Goal: Information Seeking & Learning: Learn about a topic

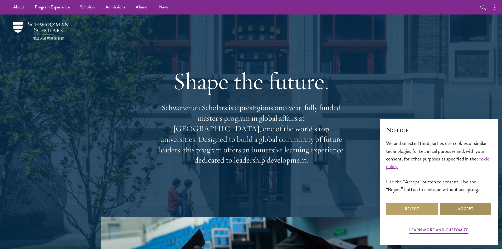
click at [455, 208] on button "Accept" at bounding box center [466, 209] width 52 height 13
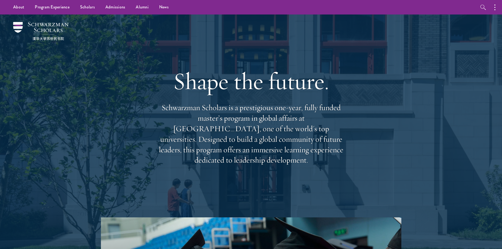
drag, startPoint x: 204, startPoint y: 112, endPoint x: 346, endPoint y: 161, distance: 150.4
click at [346, 161] on div "Shape the future. Schwarzman Scholars is a prestigious one-year, fully funded m…" at bounding box center [251, 115] width 380 height 203
drag, startPoint x: 347, startPoint y: 156, endPoint x: 212, endPoint y: 120, distance: 139.5
click at [212, 120] on div "Shape the future. Schwarzman Scholars is a prestigious one-year, fully funded m…" at bounding box center [251, 115] width 380 height 203
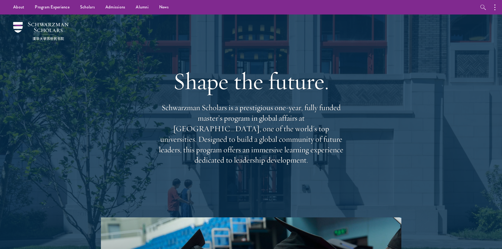
click at [212, 120] on p "Schwarzman Scholars is a prestigious one-year, fully funded master’s program in…" at bounding box center [251, 134] width 190 height 63
drag, startPoint x: 212, startPoint y: 120, endPoint x: 344, endPoint y: 161, distance: 138.6
click at [344, 161] on div "Shape the future. Schwarzman Scholars is a prestigious one-year, fully funded m…" at bounding box center [251, 116] width 190 height 152
click at [345, 160] on p "Schwarzman Scholars is a prestigious one-year, fully funded master’s program in…" at bounding box center [251, 134] width 190 height 63
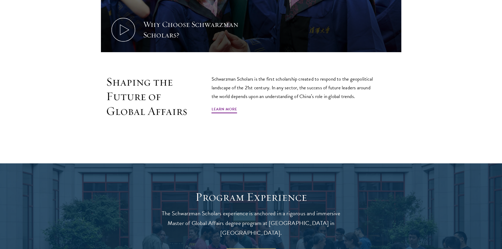
scroll to position [343, 0]
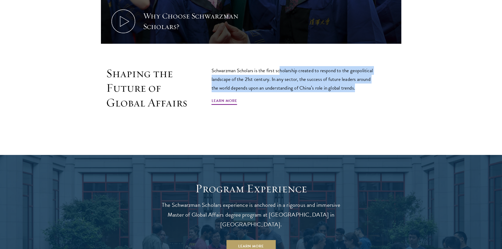
drag, startPoint x: 281, startPoint y: 67, endPoint x: 379, endPoint y: 87, distance: 100.0
click at [379, 87] on div "Shaping the Future of Global Affairs Schwarzman Scholars is the first scholarsh…" at bounding box center [251, 100] width 300 height 68
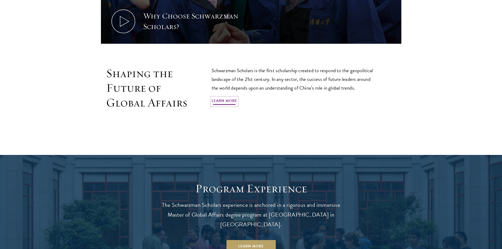
click at [221, 103] on link "Learn More" at bounding box center [225, 102] width 26 height 8
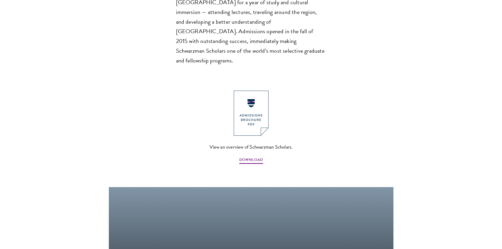
scroll to position [580, 0]
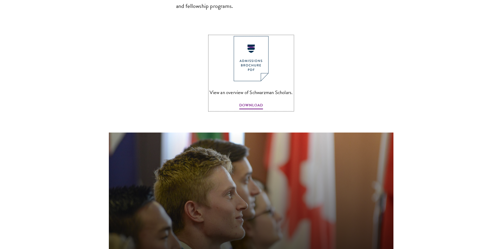
click at [249, 36] on img at bounding box center [251, 58] width 35 height 45
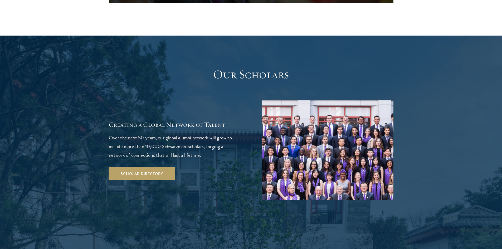
scroll to position [896, 0]
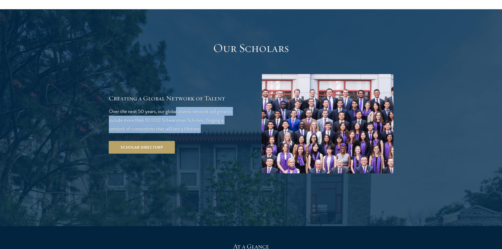
drag, startPoint x: 176, startPoint y: 82, endPoint x: 212, endPoint y: 101, distance: 40.0
click at [212, 107] on p "Over the next 50 years, our global alumni network will grow to include more tha…" at bounding box center [175, 120] width 132 height 26
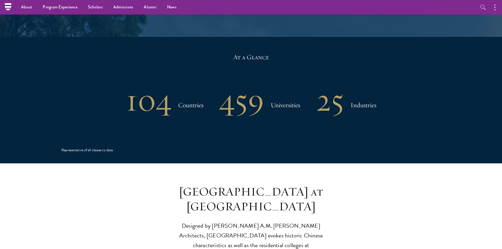
scroll to position [1081, 0]
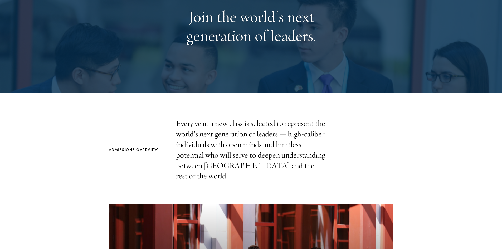
scroll to position [105, 0]
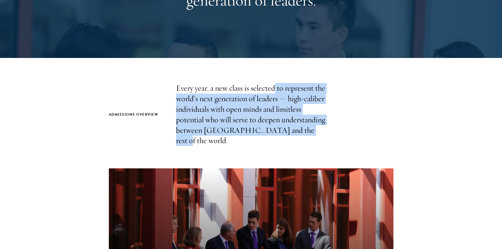
drag, startPoint x: 275, startPoint y: 90, endPoint x: 311, endPoint y: 134, distance: 57.3
click at [311, 134] on p "Every year, a new class is selected to represent the world’s next generation of…" at bounding box center [251, 114] width 150 height 63
drag, startPoint x: 310, startPoint y: 132, endPoint x: 172, endPoint y: 87, distance: 145.4
click at [172, 87] on div "Admissions Overview Every year, a new class is selected to represent the world’…" at bounding box center [251, 114] width 285 height 63
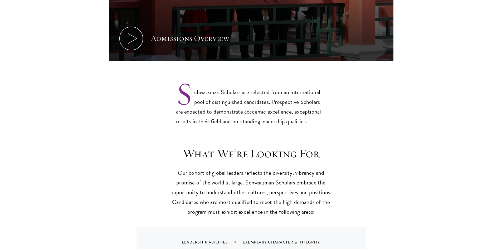
scroll to position [422, 0]
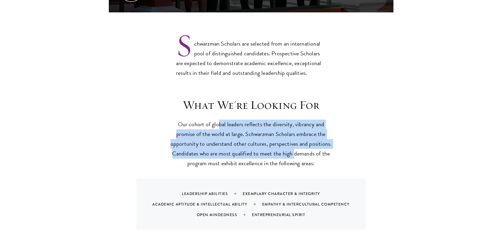
drag, startPoint x: 218, startPoint y: 112, endPoint x: 294, endPoint y: 141, distance: 80.6
click at [294, 141] on p "Our cohort of global leaders reflects the diversity, vibrancy and promise of th…" at bounding box center [250, 144] width 163 height 49
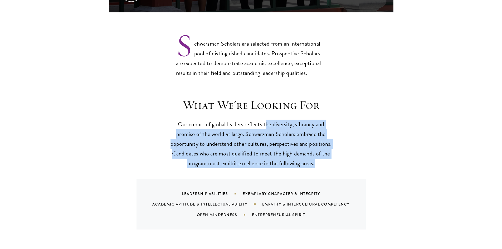
drag, startPoint x: 265, startPoint y: 112, endPoint x: 339, endPoint y: 156, distance: 86.2
click at [339, 156] on div "What We're Looking For Our cohort of global leaders reflects the diversity, vib…" at bounding box center [251, 164] width 285 height 132
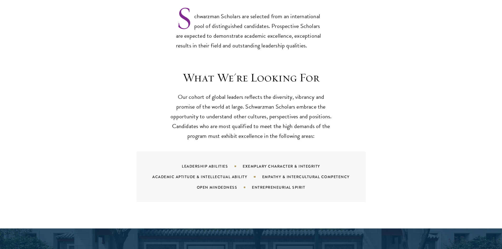
scroll to position [474, 0]
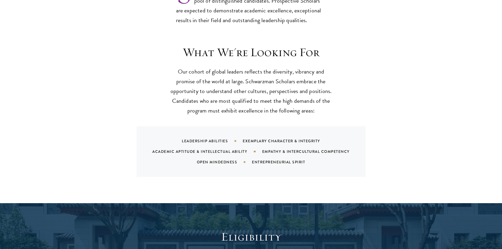
click at [209, 149] on div "Academic Aptitude & Intellectual Ability" at bounding box center [207, 151] width 110 height 5
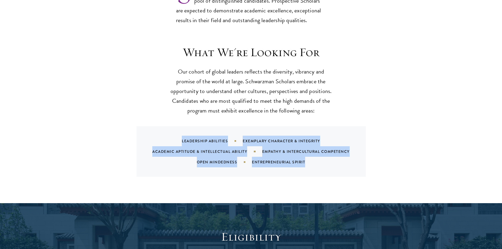
click at [209, 149] on div "Academic Aptitude & Intellectual Ability" at bounding box center [207, 151] width 110 height 5
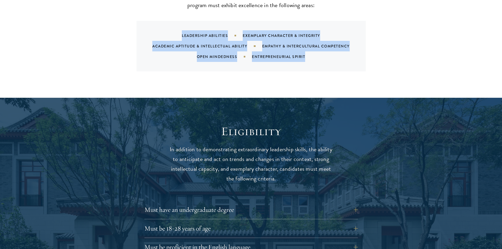
scroll to position [659, 0]
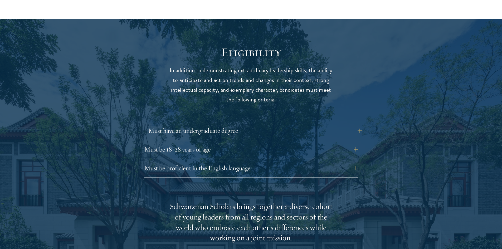
click at [188, 124] on button "Must have an undergraduate degree" at bounding box center [254, 130] width 213 height 13
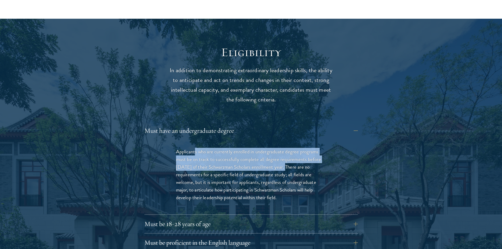
drag, startPoint x: 195, startPoint y: 141, endPoint x: 286, endPoint y: 155, distance: 92.3
click at [286, 155] on p "Applicants who are currently enrolled in undergraduate degree programs must be …" at bounding box center [251, 175] width 150 height 54
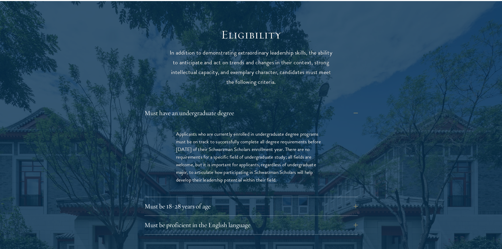
scroll to position [685, 0]
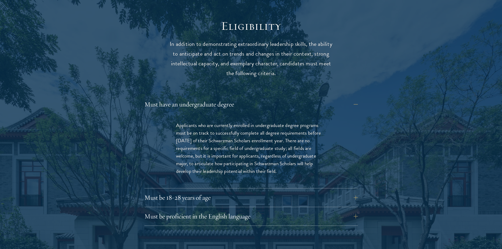
drag, startPoint x: 294, startPoint y: 133, endPoint x: 284, endPoint y: 161, distance: 29.0
click at [284, 161] on p "Applicants who are currently enrolled in undergraduate degree programs must be …" at bounding box center [251, 148] width 150 height 54
click at [210, 191] on button "Must be 18-28 years of age" at bounding box center [254, 197] width 213 height 13
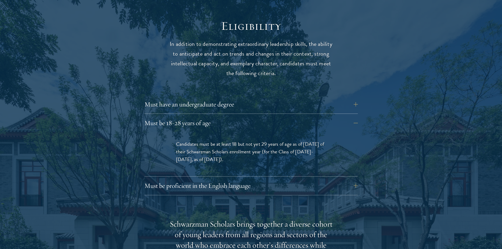
drag, startPoint x: 204, startPoint y: 130, endPoint x: 240, endPoint y: 151, distance: 41.6
click at [240, 151] on p "Candidates must be at least 18 but not yet 29 years of age as of August 1 of th…" at bounding box center [251, 151] width 150 height 23
drag, startPoint x: 238, startPoint y: 150, endPoint x: 216, endPoint y: 167, distance: 27.7
click at [216, 167] on div "Must have an undergraduate degree Applicants who are currently enrolled in unde…" at bounding box center [250, 146] width 213 height 97
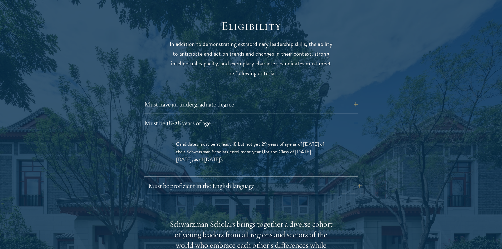
click at [217, 179] on button "Must be proficient in the English language" at bounding box center [254, 185] width 213 height 13
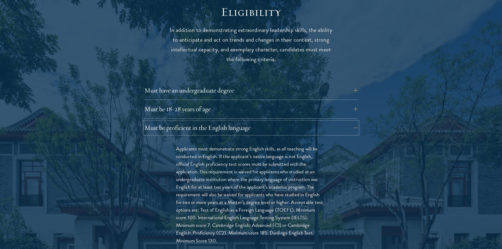
scroll to position [712, 0]
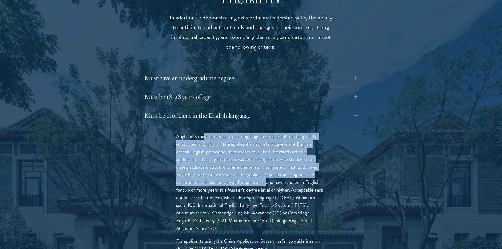
drag, startPoint x: 212, startPoint y: 128, endPoint x: 267, endPoint y: 175, distance: 72.5
click at [267, 175] on p "Applicants must demonstrate strong English skills, as all teaching will be cond…" at bounding box center [251, 183] width 150 height 100
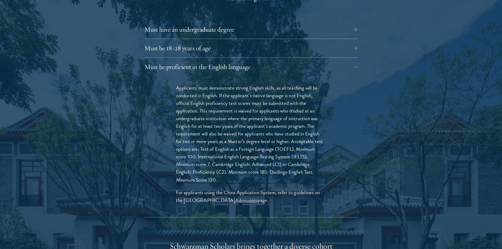
scroll to position [764, 0]
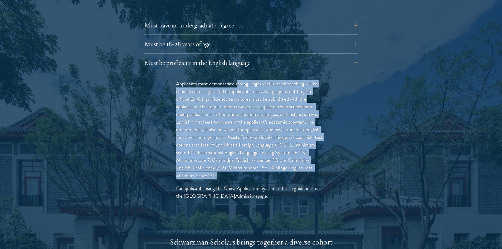
drag, startPoint x: 237, startPoint y: 69, endPoint x: 270, endPoint y: 166, distance: 102.6
click at [270, 166] on div "Applicants must demonstrate strong English skills, as all teaching will be cond…" at bounding box center [251, 142] width 182 height 141
click at [270, 166] on p "Applicants must demonstrate strong English skills, as all teaching will be cond…" at bounding box center [251, 130] width 150 height 100
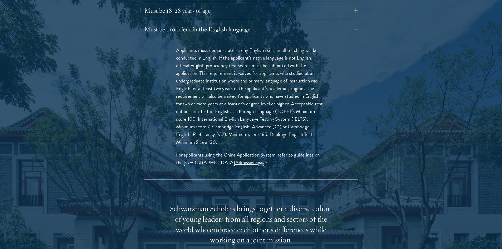
scroll to position [843, 0]
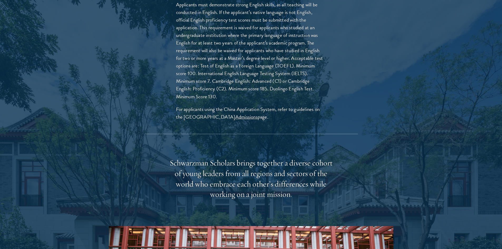
drag, startPoint x: 270, startPoint y: 99, endPoint x: 294, endPoint y: 112, distance: 26.7
click at [294, 112] on div "Applicants must demonstrate strong English skills, as all teaching will be cond…" at bounding box center [251, 63] width 182 height 141
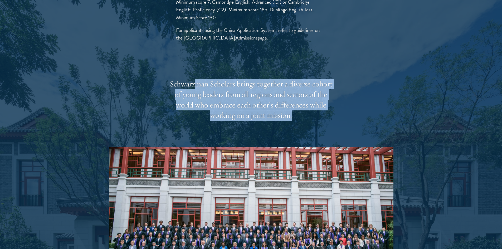
drag, startPoint x: 203, startPoint y: 75, endPoint x: 315, endPoint y: 107, distance: 116.7
click at [315, 107] on div "Schwarzman Scholars brings together a diverse cohort of young leaders from all …" at bounding box center [250, 100] width 163 height 42
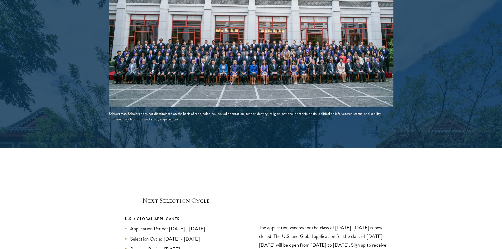
scroll to position [1212, 0]
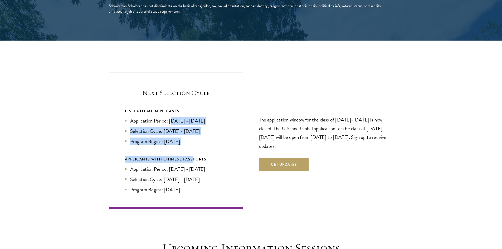
drag, startPoint x: 173, startPoint y: 108, endPoint x: 194, endPoint y: 142, distance: 39.8
click at [194, 142] on div "U.S. / GLOBAL APPLICANTS Application Period: Apr 2026 - Sep 2026 Selection Cycl…" at bounding box center [176, 150] width 102 height 85
click at [192, 138] on li "Program Begins: Aug 2027" at bounding box center [176, 142] width 102 height 8
drag, startPoint x: 187, startPoint y: 129, endPoint x: 172, endPoint y: 111, distance: 23.2
click at [172, 117] on ul "Application Period: Apr 2026 - Sep 2026 Selection Cycle: Oct - Nov 2026 Program…" at bounding box center [176, 131] width 102 height 28
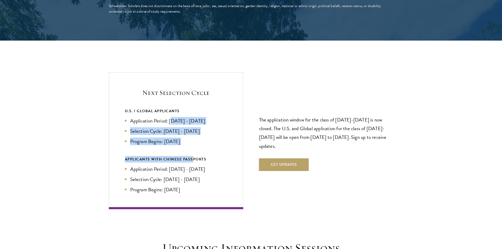
click at [172, 117] on li "Application Period: Apr 2026 - Sep 2026" at bounding box center [176, 121] width 102 height 8
drag, startPoint x: 169, startPoint y: 109, endPoint x: 214, endPoint y: 109, distance: 45.6
click at [214, 117] on li "Application Period: Apr 2026 - Sep 2026" at bounding box center [176, 121] width 102 height 8
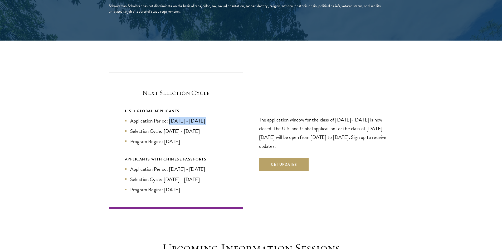
drag, startPoint x: 214, startPoint y: 109, endPoint x: 171, endPoint y: 110, distance: 43.5
click at [171, 117] on li "Application Period: Apr 2026 - Sep 2026" at bounding box center [176, 121] width 102 height 8
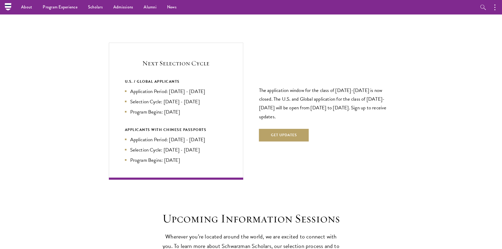
scroll to position [1239, 0]
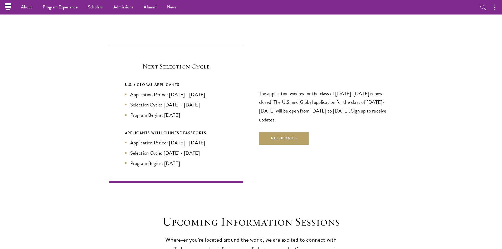
drag, startPoint x: 268, startPoint y: 84, endPoint x: 297, endPoint y: 108, distance: 37.4
click at [297, 108] on p "The application window for the class of 2026-2027 is now closed. The U.S. and G…" at bounding box center [326, 106] width 134 height 35
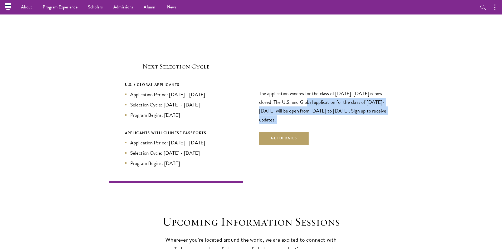
drag, startPoint x: 297, startPoint y: 108, endPoint x: 314, endPoint y: 93, distance: 23.4
click at [314, 93] on p "The application window for the class of 2026-2027 is now closed. The U.S. and G…" at bounding box center [326, 106] width 134 height 35
drag, startPoint x: 290, startPoint y: 92, endPoint x: 303, endPoint y: 106, distance: 18.7
click at [303, 106] on p "The application window for the class of 2026-2027 is now closed. The U.S. and G…" at bounding box center [326, 106] width 134 height 35
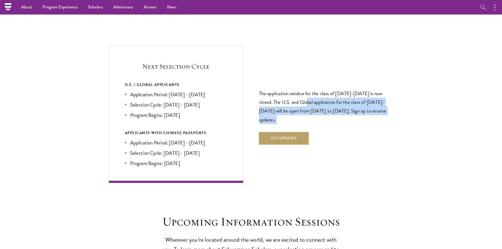
click at [303, 106] on p "The application window for the class of 2026-2027 is now closed. The U.S. and G…" at bounding box center [326, 106] width 134 height 35
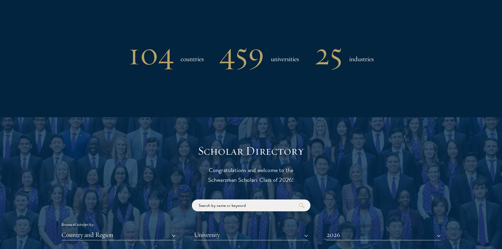
scroll to position [474, 0]
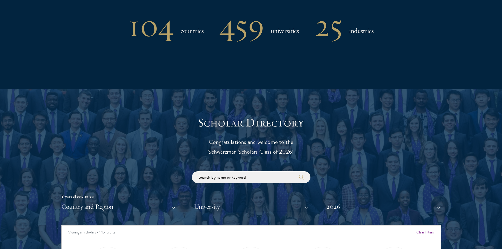
click at [181, 37] on div "104 countries" at bounding box center [165, 25] width 75 height 27
click at [181, 34] on h3 "countries" at bounding box center [192, 31] width 23 height 11
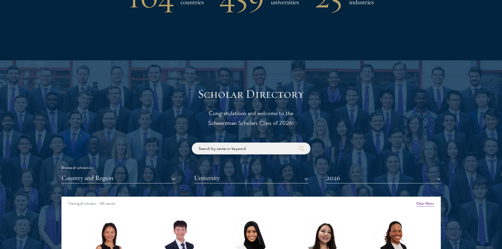
scroll to position [580, 0]
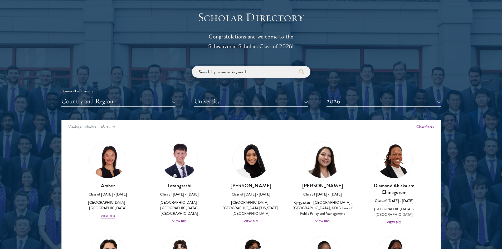
click at [233, 74] on input "search" at bounding box center [251, 72] width 119 height 12
click at [104, 106] on button "Country and Region" at bounding box center [118, 101] width 114 height 11
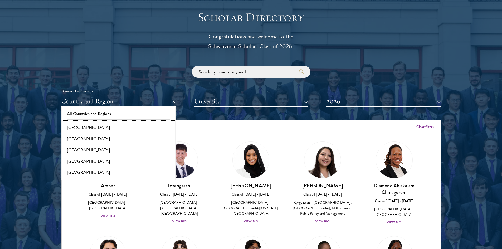
click at [96, 116] on button "All Countries and Regions" at bounding box center [118, 113] width 111 height 11
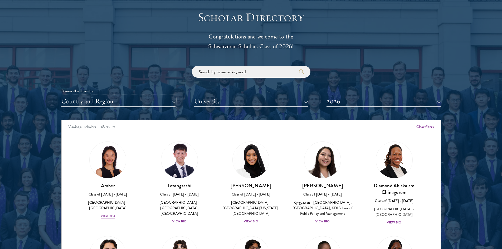
click at [99, 104] on button "Country and Region" at bounding box center [118, 101] width 114 height 11
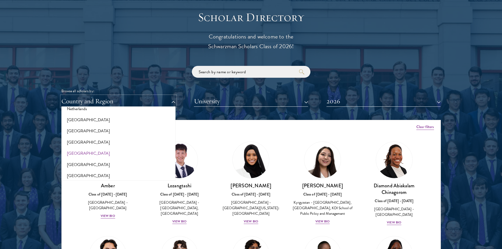
scroll to position [764, 0]
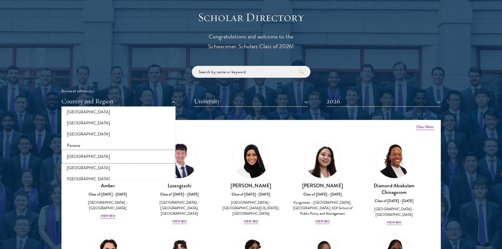
click at [82, 157] on button "[GEOGRAPHIC_DATA]" at bounding box center [118, 156] width 111 height 11
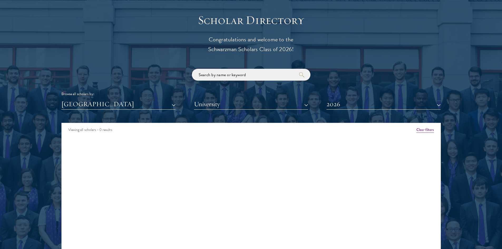
scroll to position [606, 0]
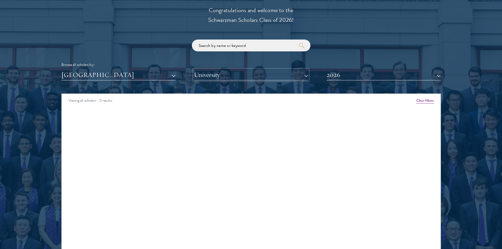
click at [207, 77] on button "University" at bounding box center [251, 75] width 114 height 11
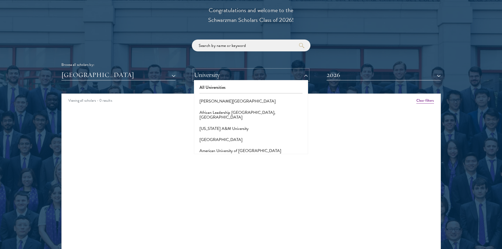
click at [213, 76] on button "University" at bounding box center [251, 75] width 114 height 11
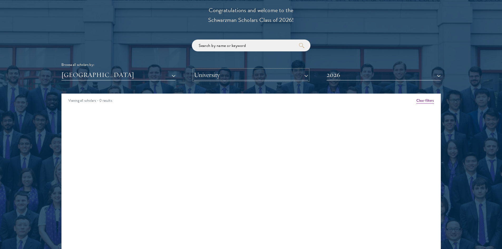
drag, startPoint x: 213, startPoint y: 77, endPoint x: 216, endPoint y: 80, distance: 4.5
click at [213, 77] on button "University" at bounding box center [251, 75] width 114 height 11
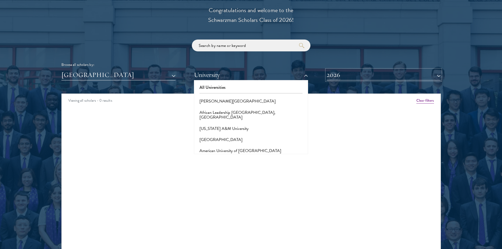
click at [358, 79] on button "2026" at bounding box center [384, 75] width 114 height 11
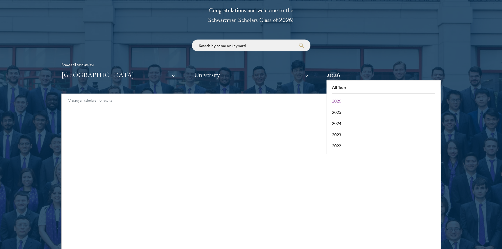
click at [348, 86] on button "All Years" at bounding box center [383, 87] width 111 height 11
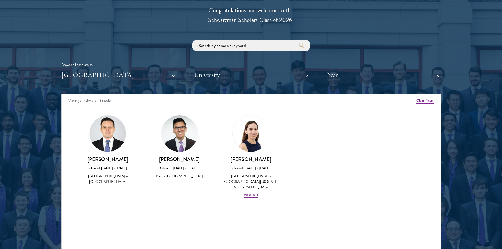
click at [191, 137] on img at bounding box center [179, 133] width 36 height 36
click at [176, 160] on h3 "[PERSON_NAME]" at bounding box center [179, 159] width 61 height 7
click at [186, 173] on div "[PERSON_NAME] Class of [DATE] - [DATE] Peru - [GEOGRAPHIC_DATA]" at bounding box center [179, 167] width 61 height 23
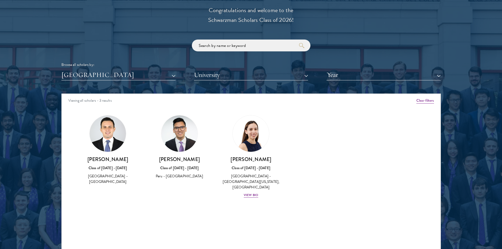
drag, startPoint x: 203, startPoint y: 161, endPoint x: 144, endPoint y: 162, distance: 58.8
click at [144, 162] on div "[PERSON_NAME] Class of [DATE] - [DATE] Peru - [GEOGRAPHIC_DATA]" at bounding box center [180, 147] width 72 height 75
drag, startPoint x: 120, startPoint y: 159, endPoint x: 91, endPoint y: 160, distance: 28.5
click at [91, 160] on h3 "[PERSON_NAME]" at bounding box center [107, 159] width 61 height 7
drag, startPoint x: 126, startPoint y: 160, endPoint x: 103, endPoint y: 160, distance: 23.5
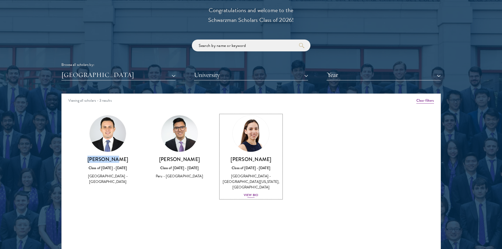
click at [258, 191] on div "[PERSON_NAME] Class of [DATE] - [DATE] [GEOGRAPHIC_DATA] - [GEOGRAPHIC_DATA][US…" at bounding box center [251, 177] width 61 height 42
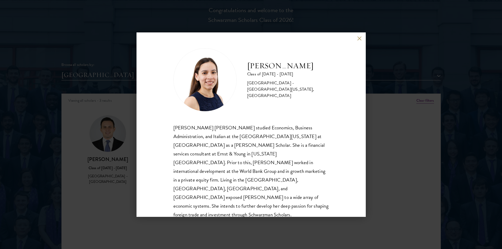
scroll to position [1, 0]
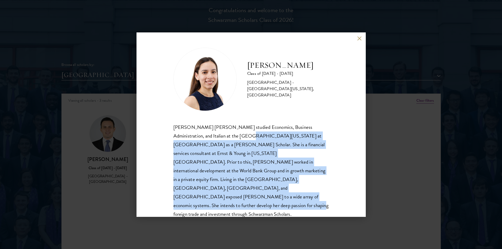
drag, startPoint x: 224, startPoint y: 132, endPoint x: 265, endPoint y: 196, distance: 75.8
click at [265, 196] on div "[PERSON_NAME] [PERSON_NAME] studied Economics, Business Administration, and Ita…" at bounding box center [250, 175] width 155 height 105
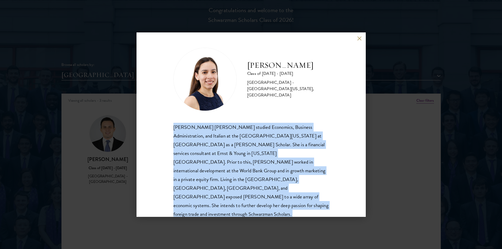
drag, startPoint x: 265, startPoint y: 196, endPoint x: 162, endPoint y: 131, distance: 121.5
click at [162, 131] on div "[PERSON_NAME] Class of [DATE] - [DATE] [GEOGRAPHIC_DATA] - [GEOGRAPHIC_DATA][US…" at bounding box center [251, 124] width 229 height 184
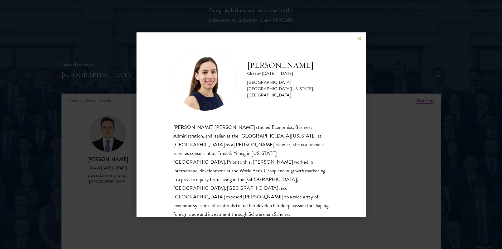
click at [105, 67] on div "[PERSON_NAME] Class of [DATE] - [DATE] [GEOGRAPHIC_DATA] - [GEOGRAPHIC_DATA][US…" at bounding box center [251, 124] width 502 height 249
